Goal: Book appointment/travel/reservation

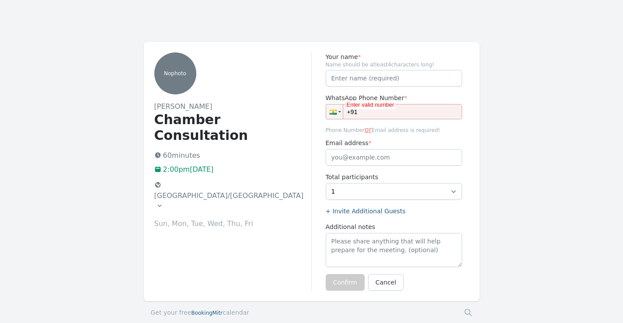
click at [21, 51] on div "No photo Dr. R.S. Joshi Chamber Consultation 60 minutes 2:00pm, Friday 10 Octob…" at bounding box center [311, 185] width 623 height 287
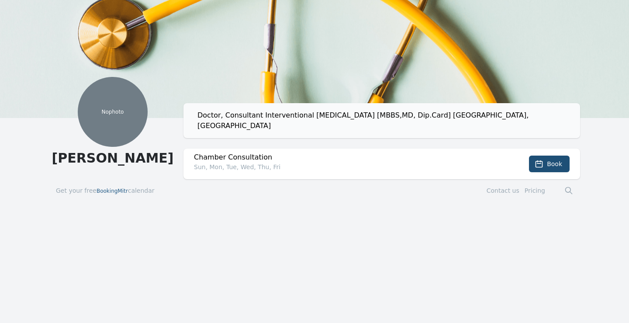
click at [239, 152] on h2 "Chamber Consultation" at bounding box center [342, 157] width 297 height 10
click at [108, 188] on span "BookingMitr" at bounding box center [112, 191] width 31 height 6
